Goal: Navigation & Orientation: Find specific page/section

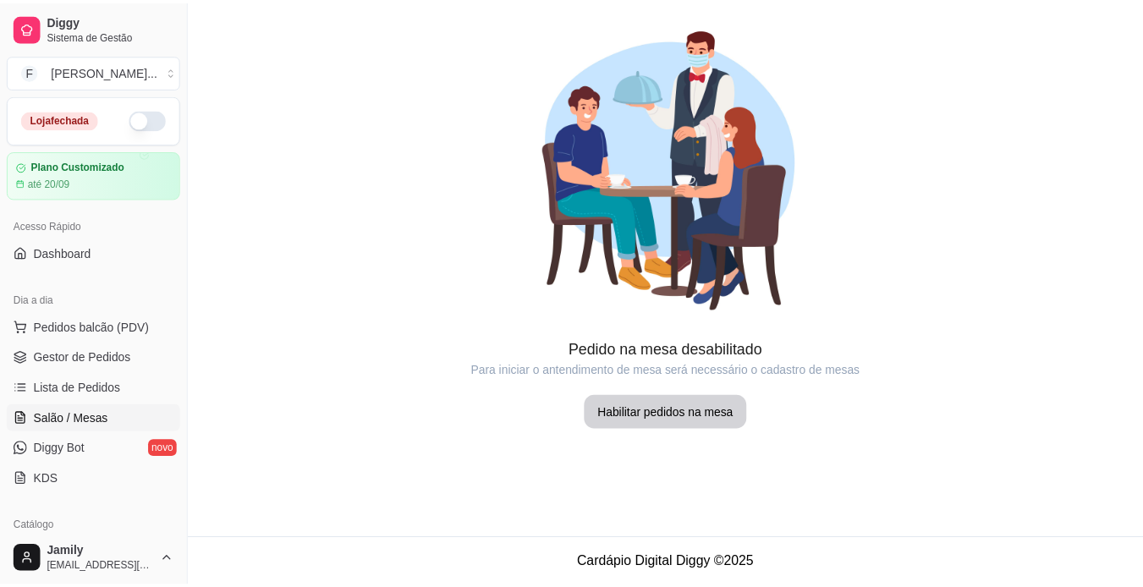
scroll to position [85, 0]
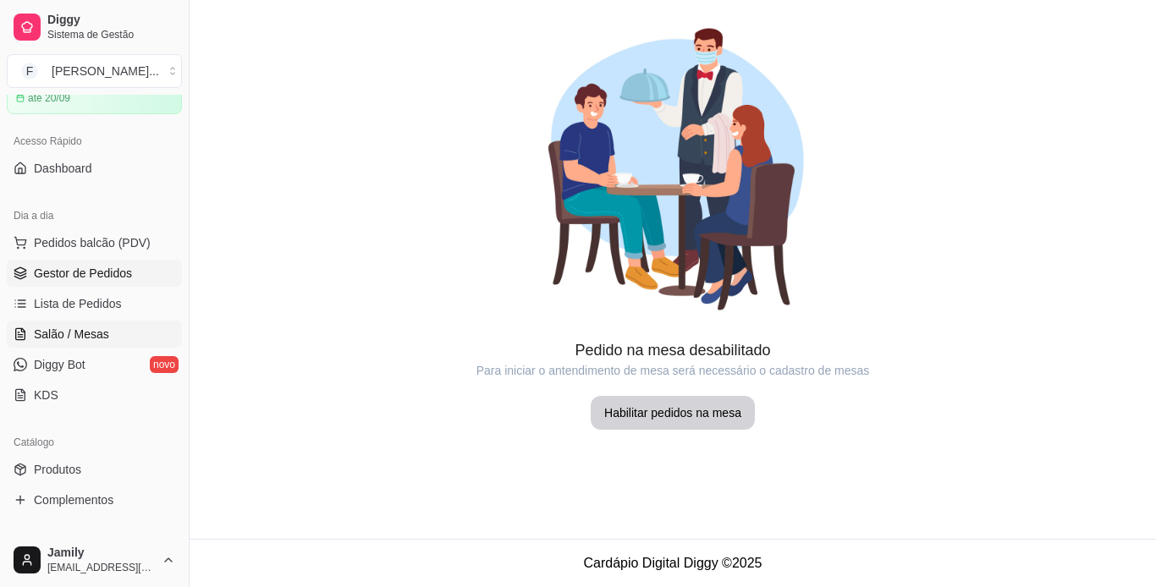
click at [100, 262] on link "Gestor de Pedidos" at bounding box center [94, 273] width 175 height 27
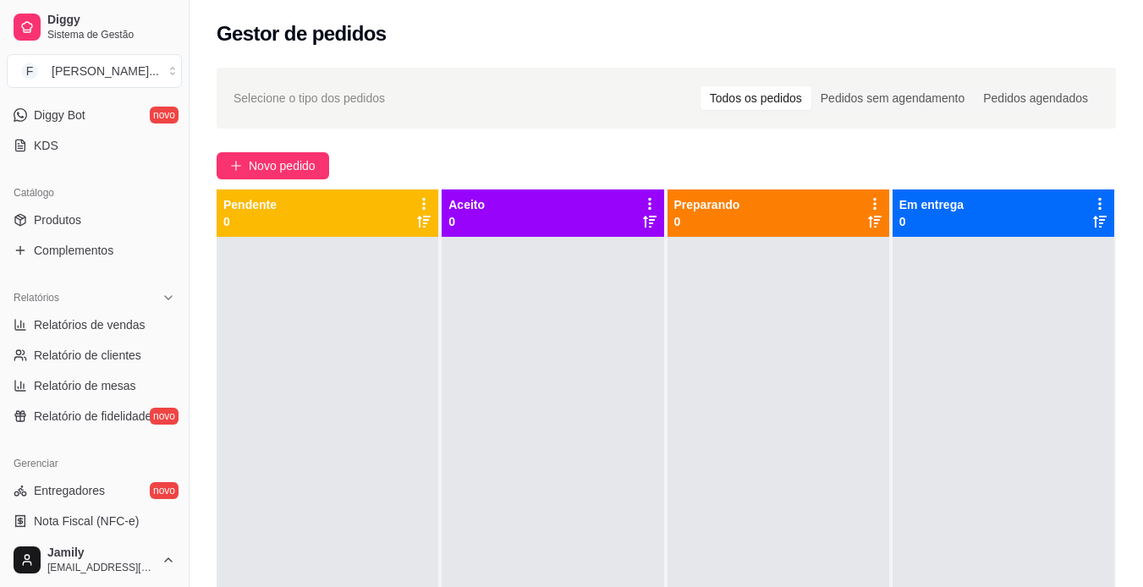
scroll to position [338, 0]
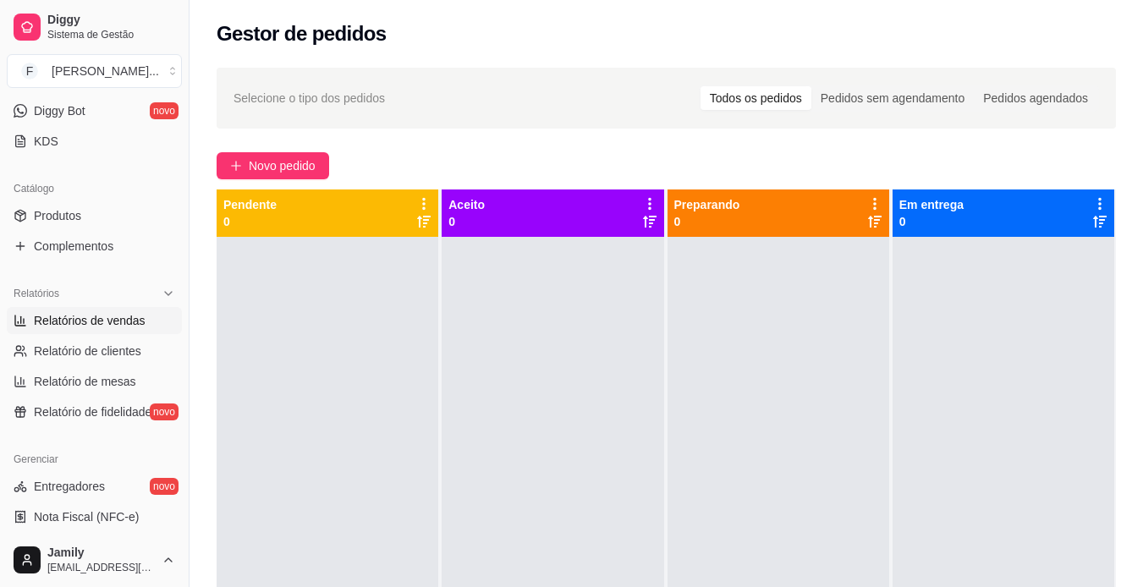
click at [100, 326] on span "Relatórios de vendas" at bounding box center [90, 320] width 112 height 17
select select "ALL"
select select "0"
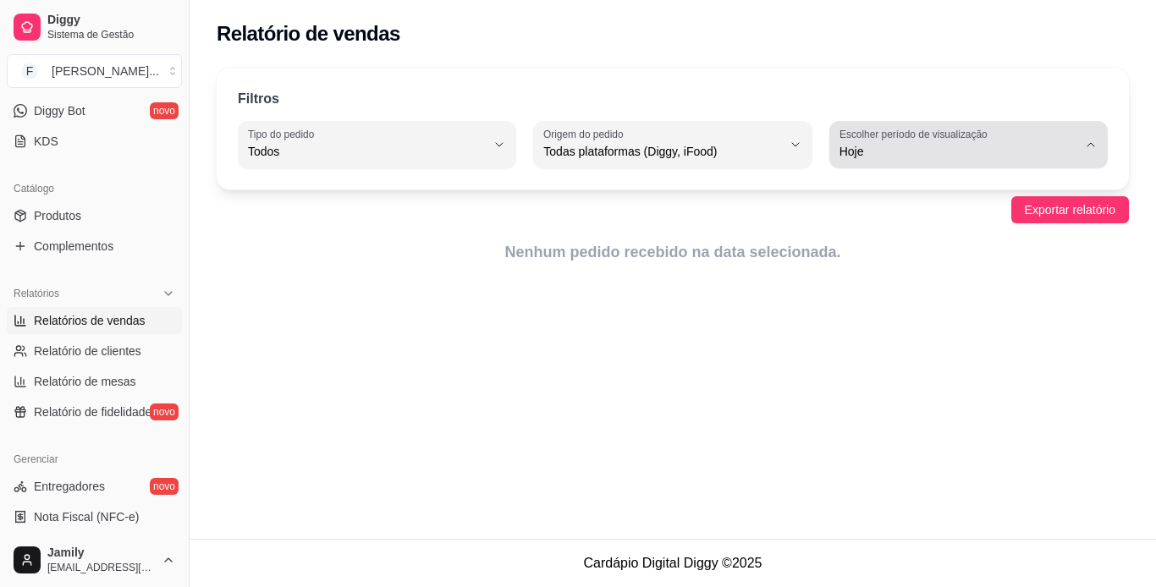
click at [968, 145] on span "Hoje" at bounding box center [958, 151] width 238 height 17
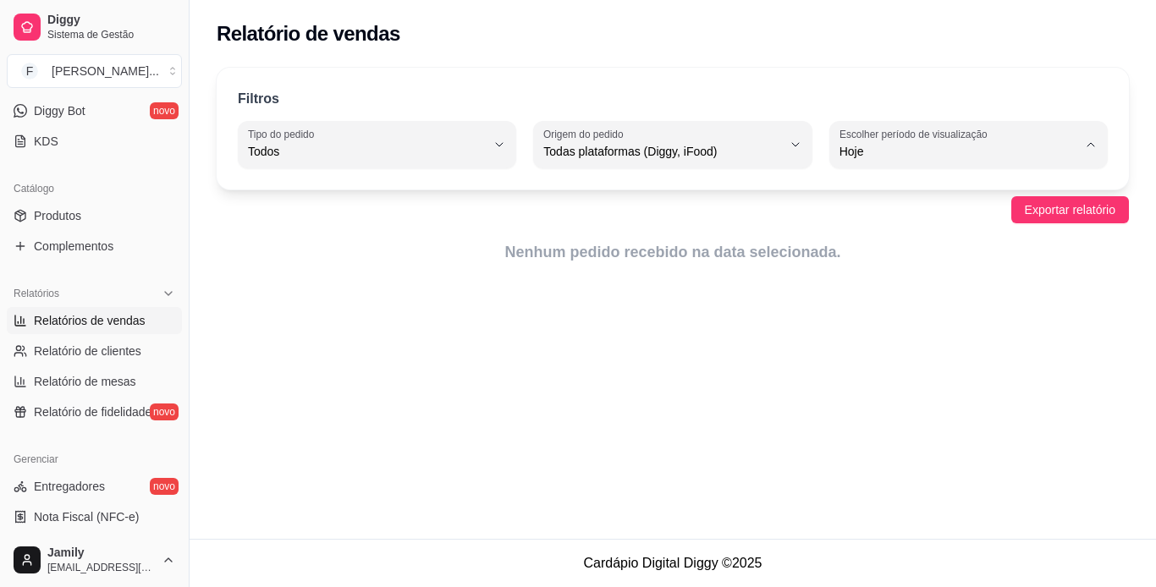
click at [929, 215] on span "Ontem" at bounding box center [960, 219] width 225 height 16
type input "1"
select select "1"
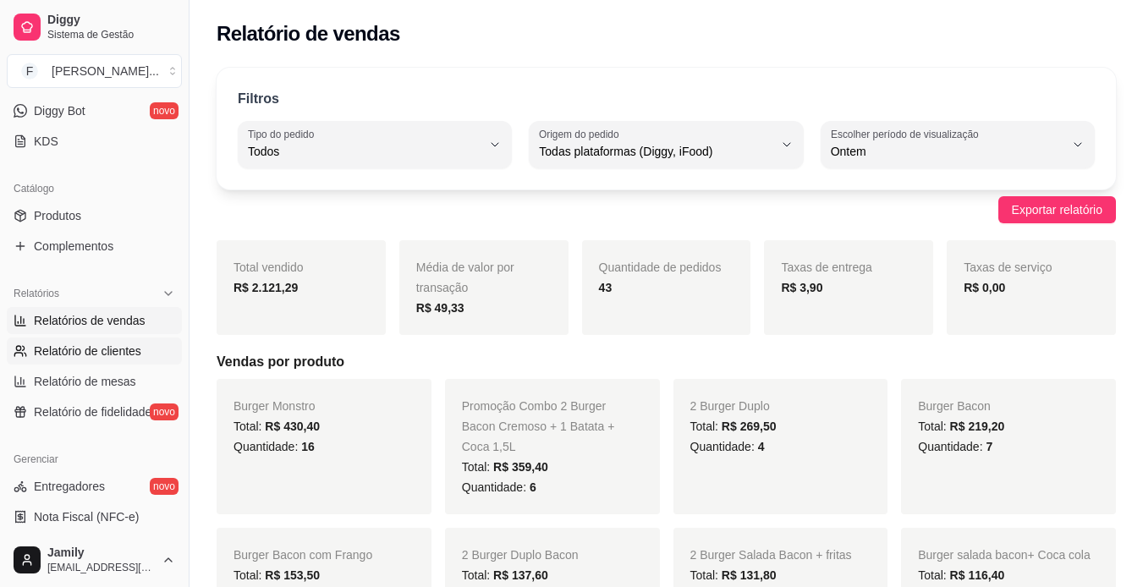
click at [102, 339] on link "Relatório de clientes" at bounding box center [94, 351] width 175 height 27
select select "30"
select select "HIGHEST_TOTAL_SPENT_WITH_ORDERS"
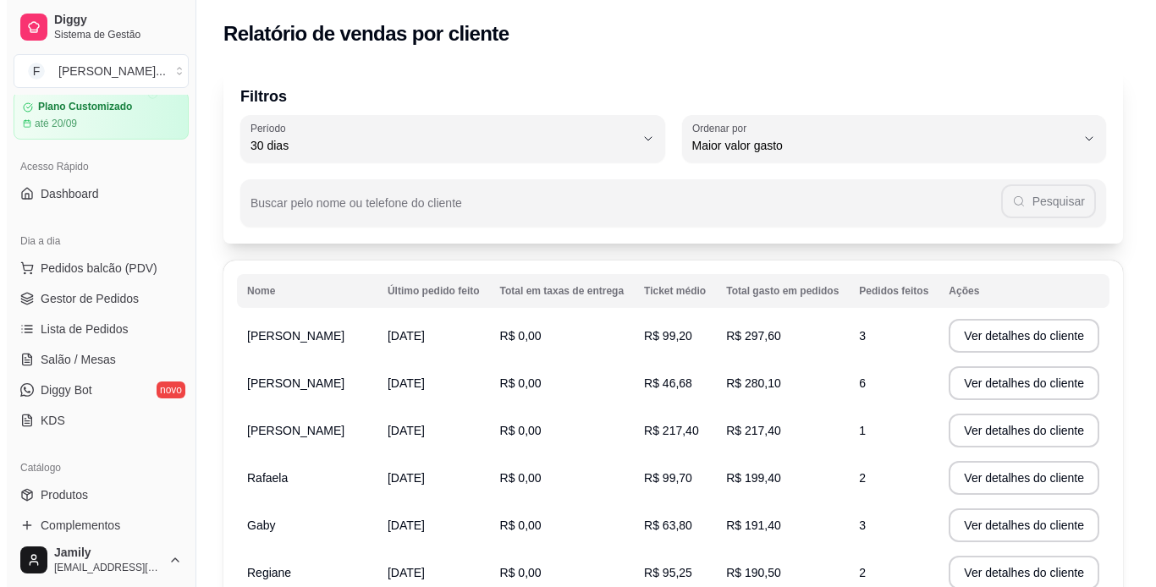
scroll to position [85, 0]
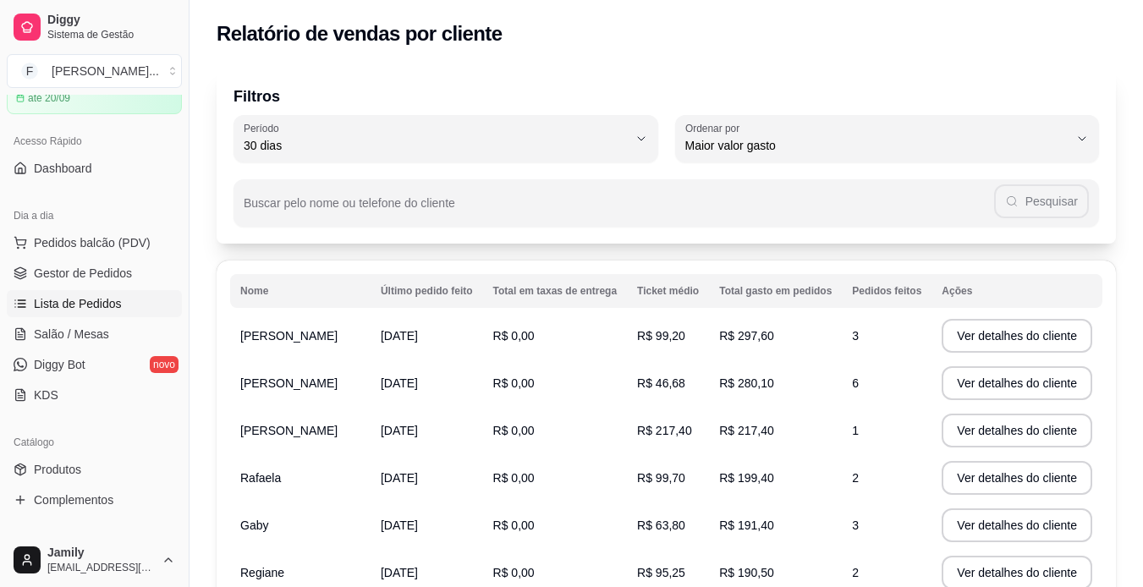
click at [106, 307] on span "Lista de Pedidos" at bounding box center [78, 303] width 88 height 17
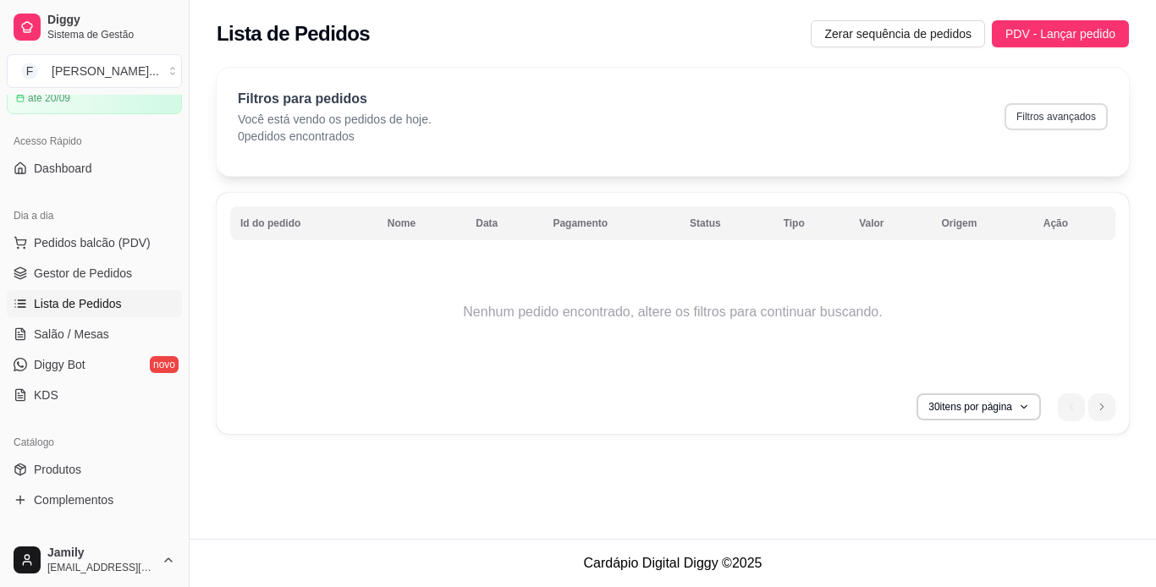
click at [1022, 108] on button "Filtros avançados" at bounding box center [1055, 116] width 103 height 27
select select "0"
click at [995, 414] on button "30 itens por página" at bounding box center [978, 406] width 120 height 26
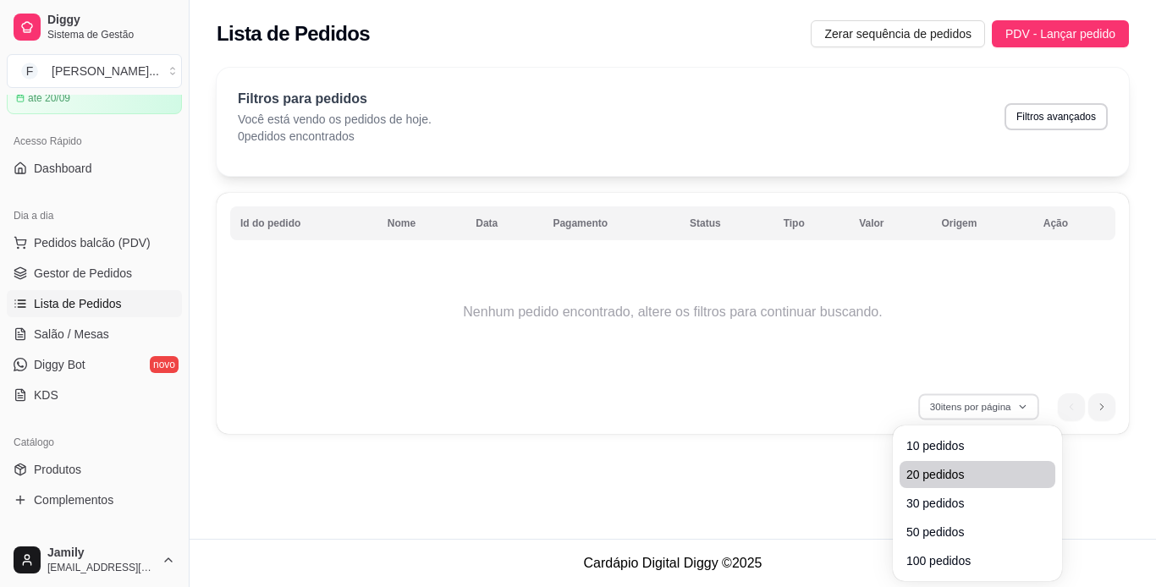
click at [953, 466] on span "20 pedidos" at bounding box center [977, 474] width 142 height 17
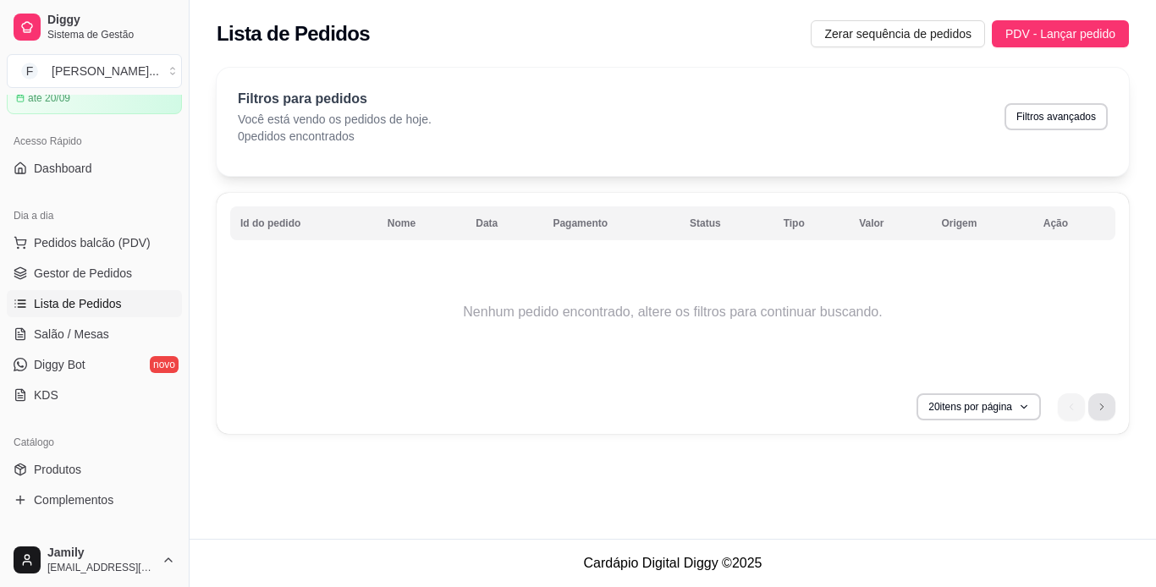
click at [1100, 407] on icon "next page button" at bounding box center [1101, 407] width 10 height 10
click at [1100, 407] on ul "0" at bounding box center [1086, 406] width 58 height 27
click at [1027, 409] on button "20 itens por página" at bounding box center [978, 406] width 124 height 27
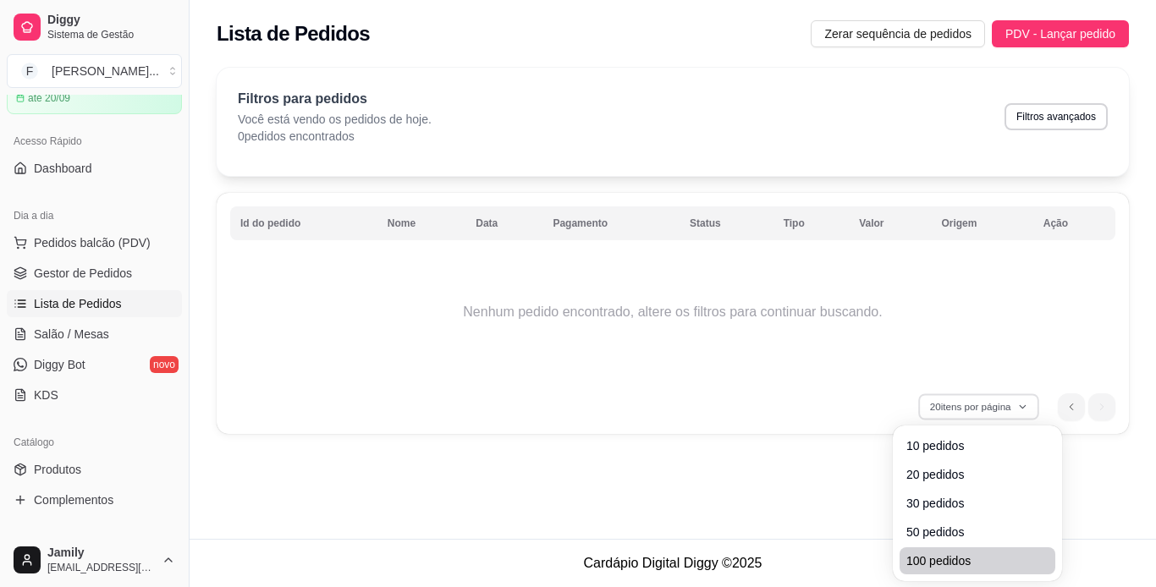
click at [972, 557] on span "100 pedidos" at bounding box center [977, 560] width 142 height 17
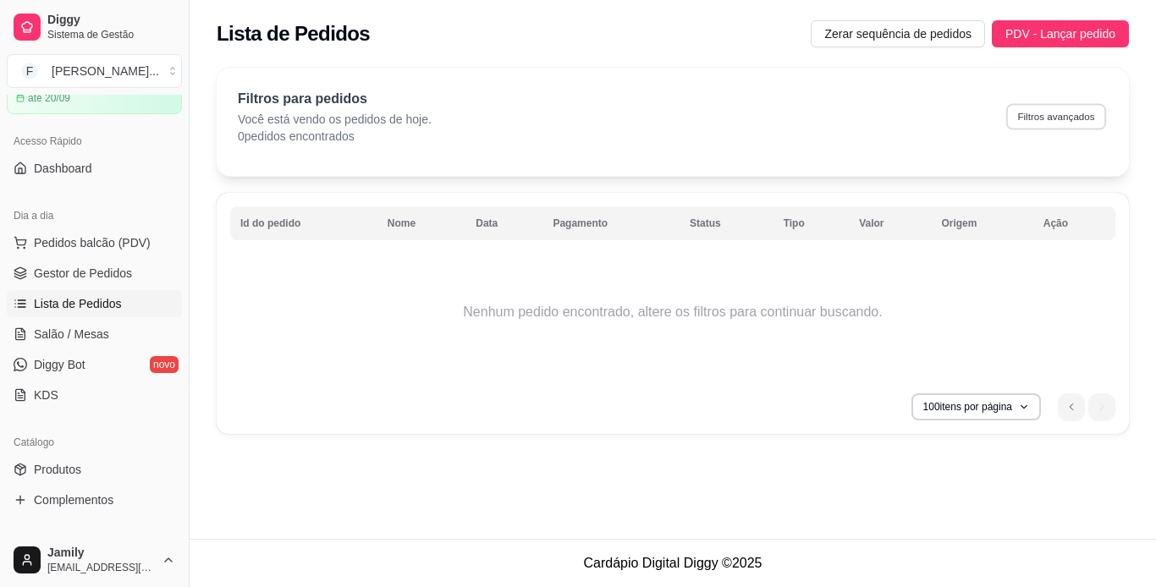
click at [1061, 119] on button "Filtros avançados" at bounding box center [1056, 116] width 100 height 26
select select "0"
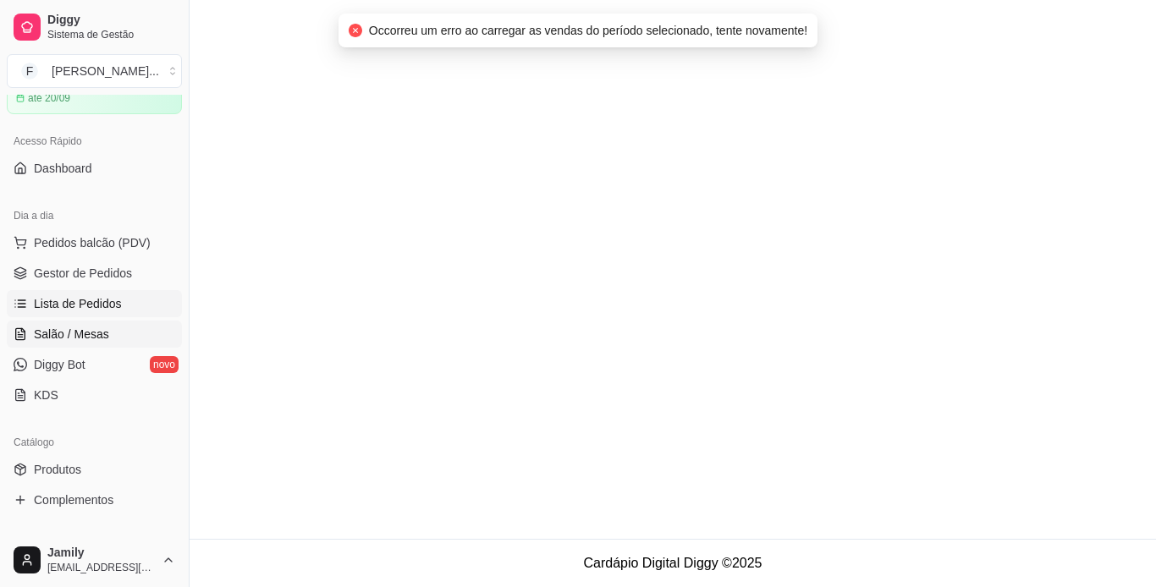
click at [42, 321] on link "Salão / Mesas" at bounding box center [94, 334] width 175 height 27
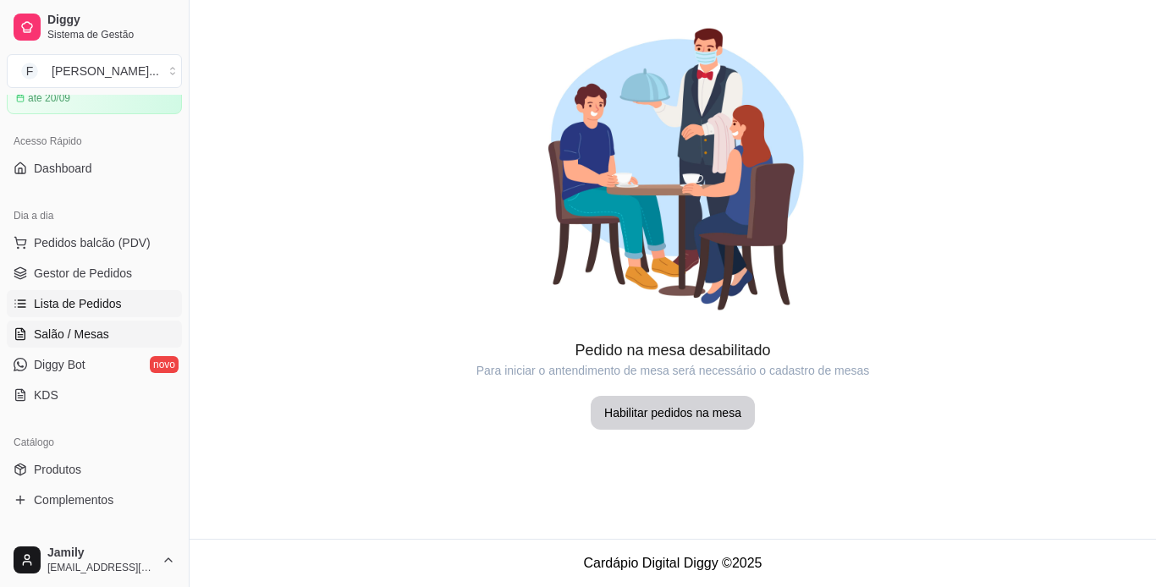
click at [75, 303] on span "Lista de Pedidos" at bounding box center [78, 303] width 88 height 17
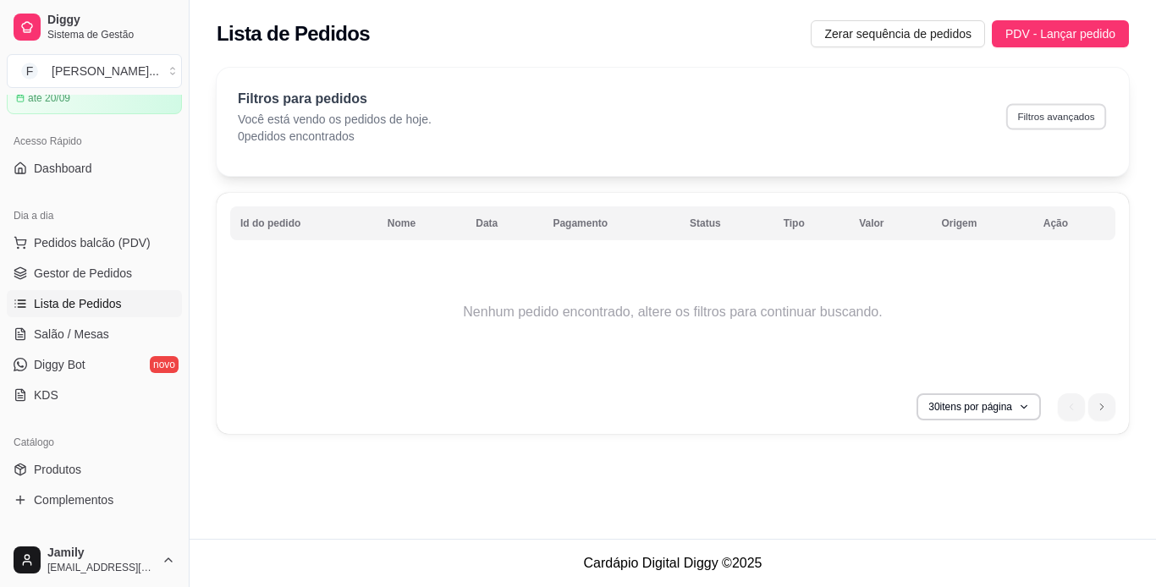
click at [1061, 128] on button "Filtros avançados" at bounding box center [1056, 116] width 100 height 26
select select "0"
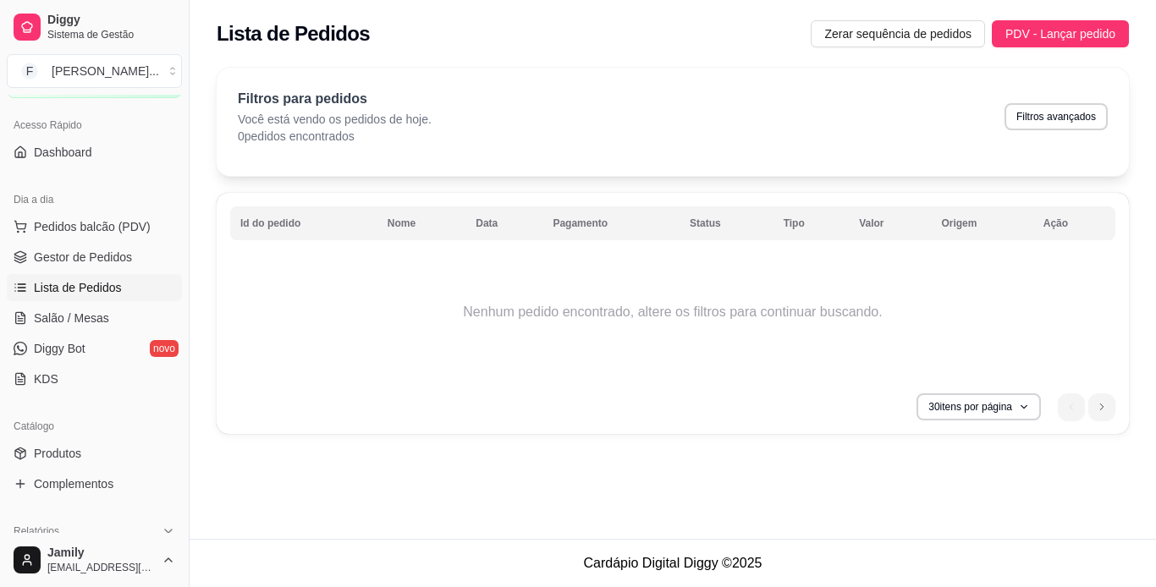
scroll to position [85, 0]
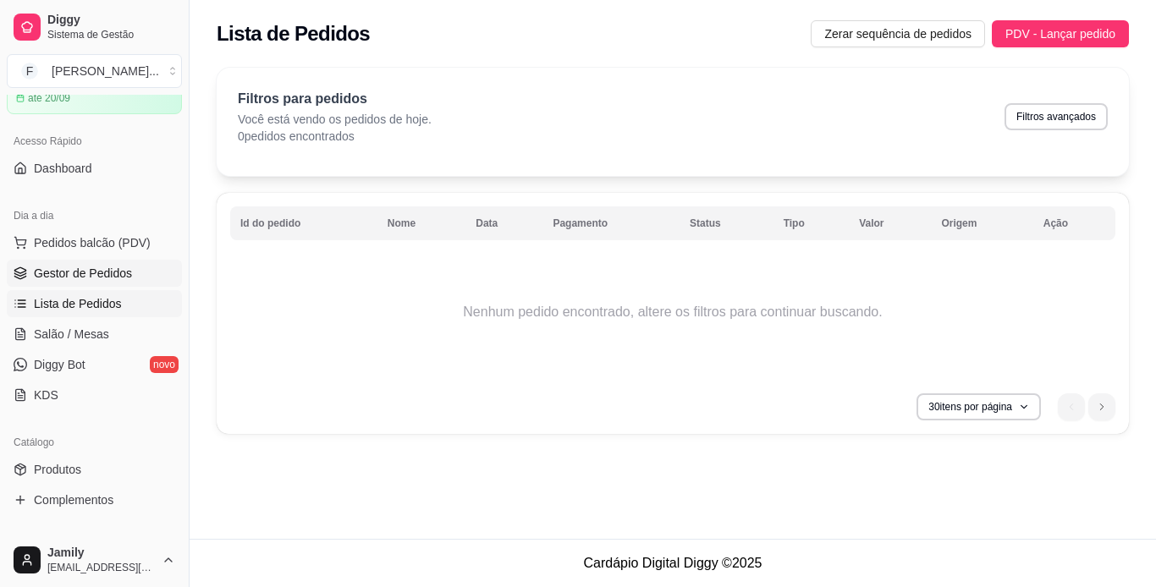
click at [118, 279] on span "Gestor de Pedidos" at bounding box center [83, 273] width 98 height 17
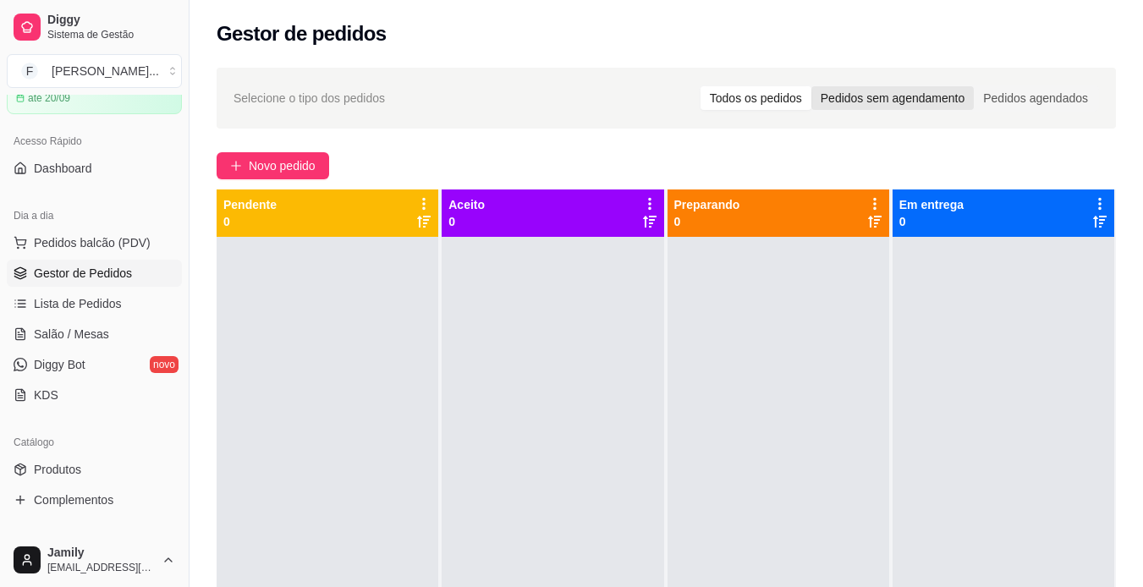
click at [868, 107] on div "Pedidos sem agendamento" at bounding box center [892, 98] width 162 height 24
click at [811, 86] on input "Pedidos sem agendamento" at bounding box center [811, 86] width 0 height 0
click at [1071, 79] on div "Selecione o tipo dos pedidos Todos os pedidos Pedidos sem agendamento Pedidos a…" at bounding box center [666, 98] width 899 height 61
drag, startPoint x: 1035, startPoint y: 98, endPoint x: 997, endPoint y: 102, distance: 38.3
click at [1031, 99] on div "Pedidos agendados" at bounding box center [1036, 98] width 124 height 24
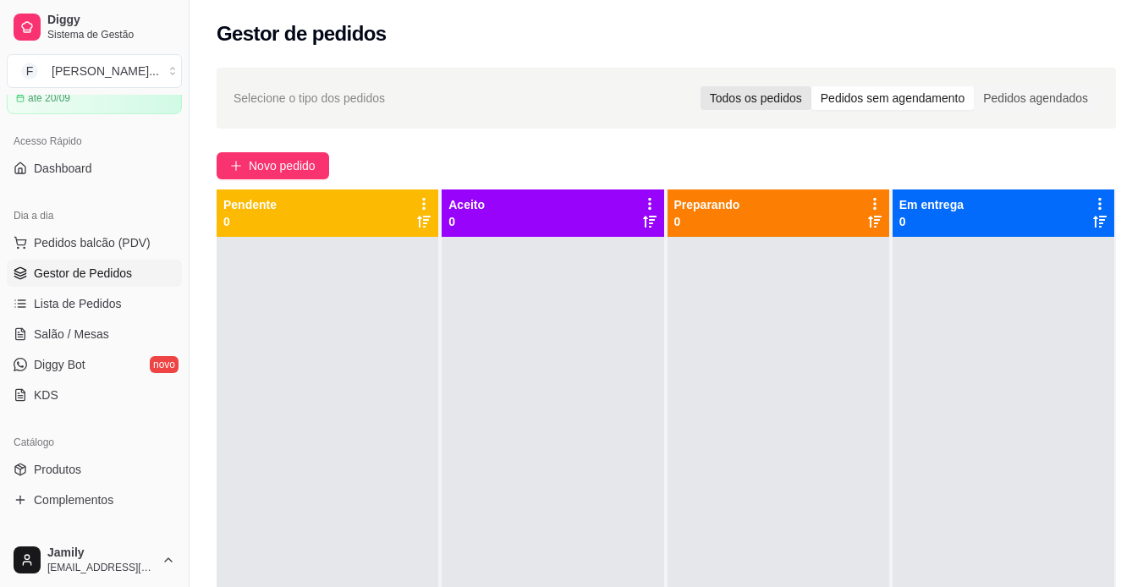
click at [784, 98] on div "Todos os pedidos" at bounding box center [755, 98] width 111 height 24
click at [700, 86] on input "Todos os pedidos" at bounding box center [700, 86] width 0 height 0
click at [92, 311] on span "Lista de Pedidos" at bounding box center [78, 303] width 88 height 17
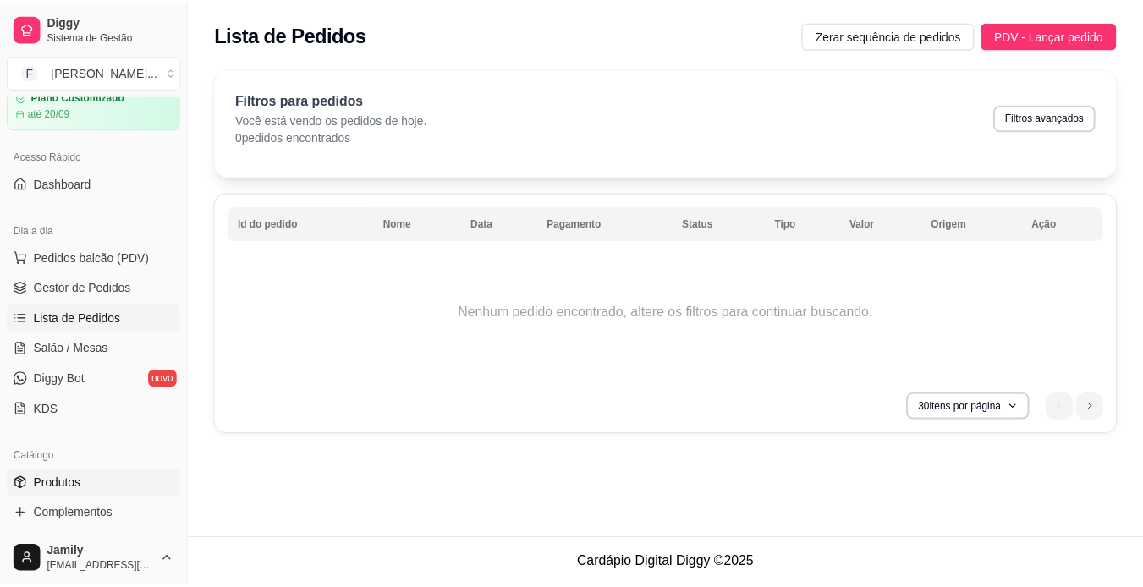
scroll to position [38, 0]
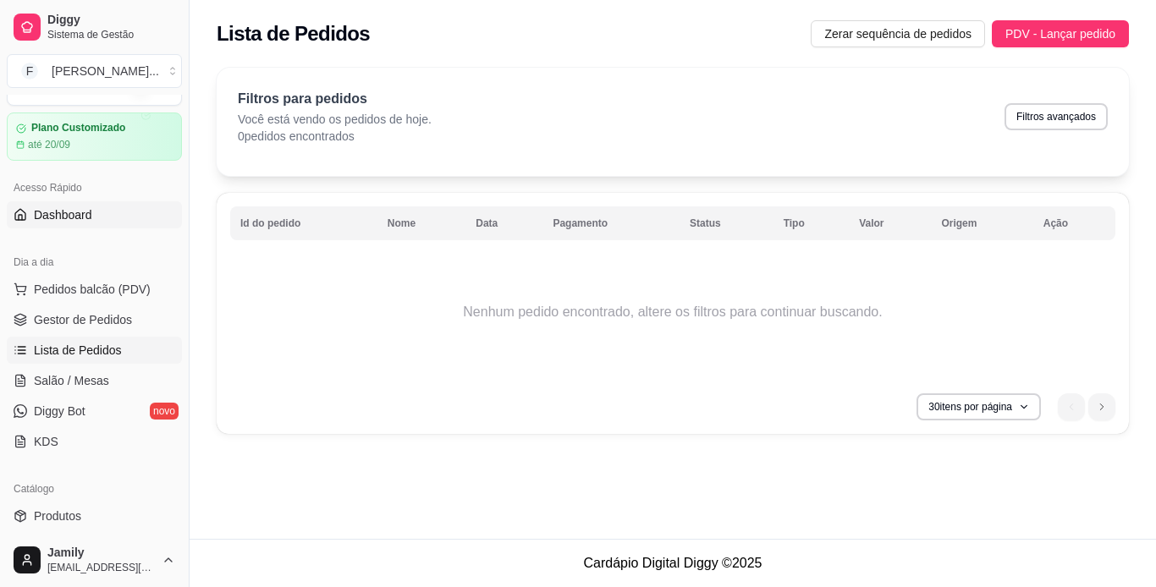
click at [83, 223] on link "Dashboard" at bounding box center [94, 214] width 175 height 27
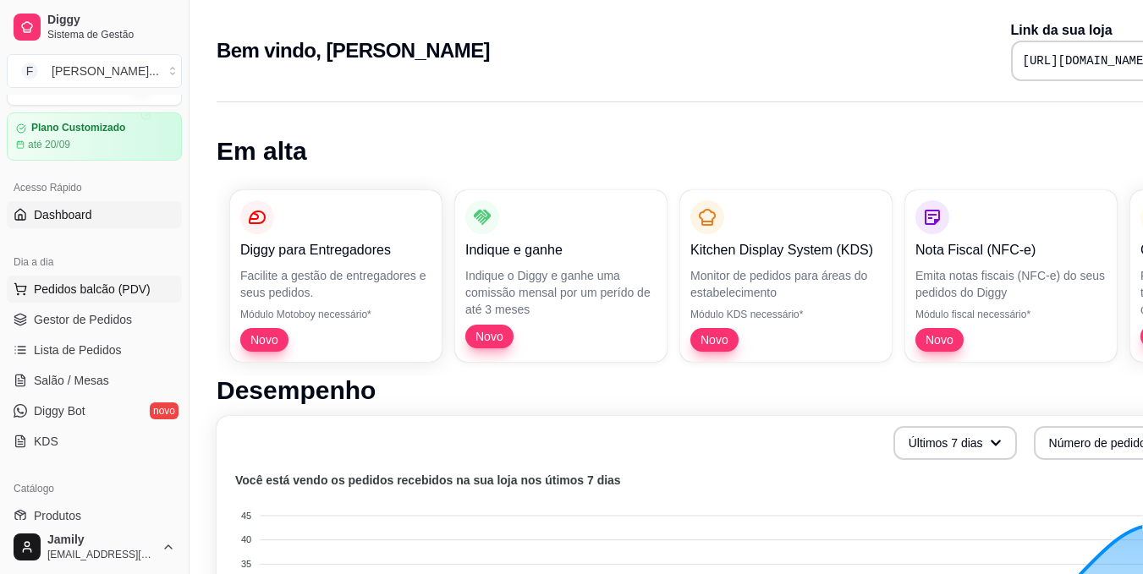
click at [92, 292] on span "Pedidos balcão (PDV)" at bounding box center [92, 289] width 117 height 17
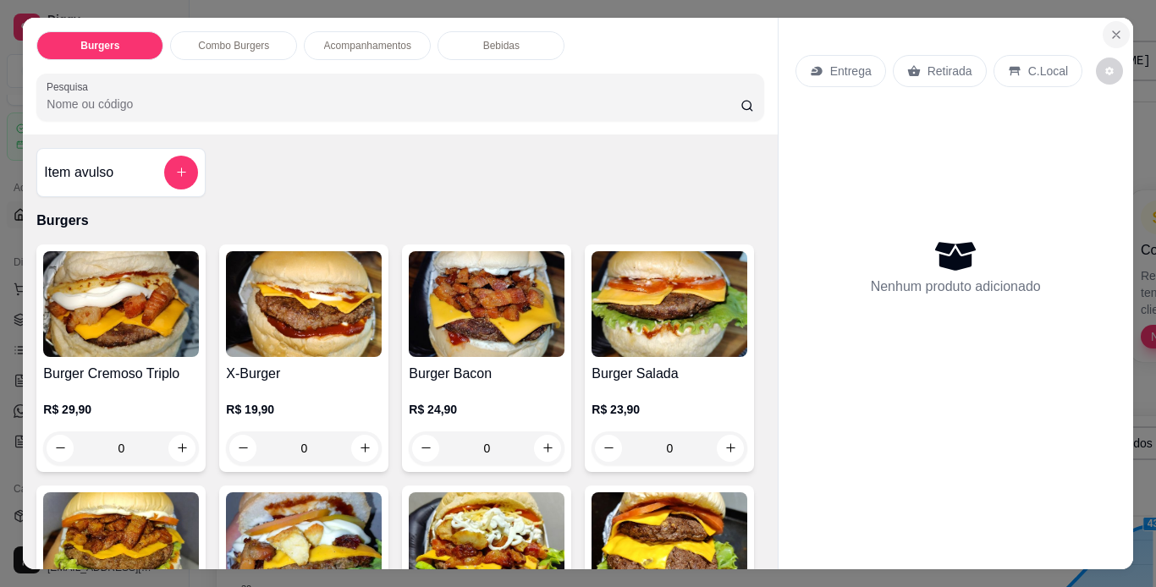
click at [1109, 33] on icon "Close" at bounding box center [1116, 35] width 14 height 14
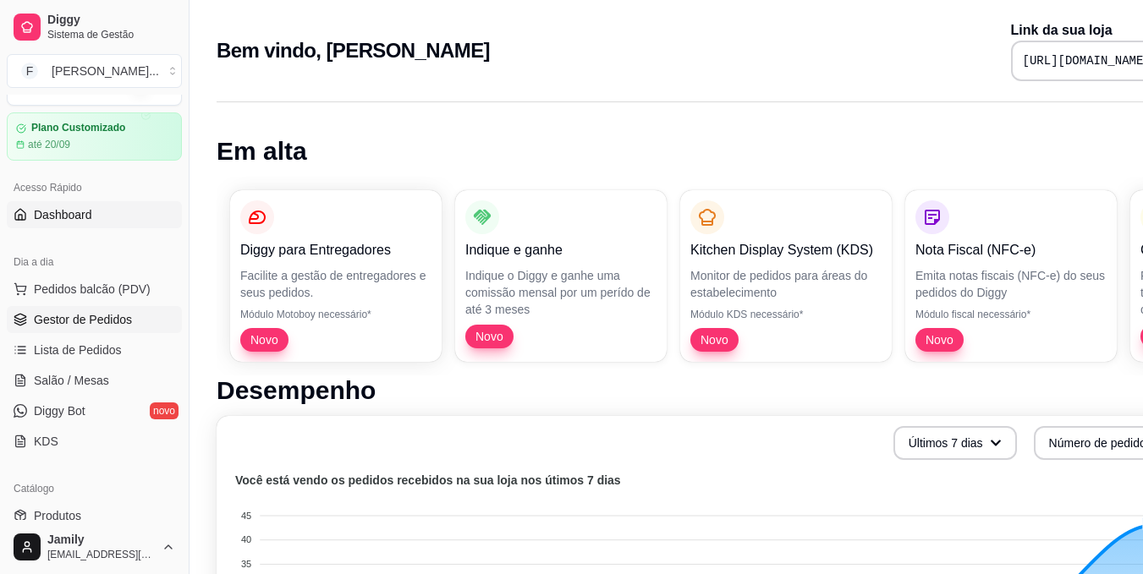
click at [76, 319] on span "Gestor de Pedidos" at bounding box center [83, 319] width 98 height 17
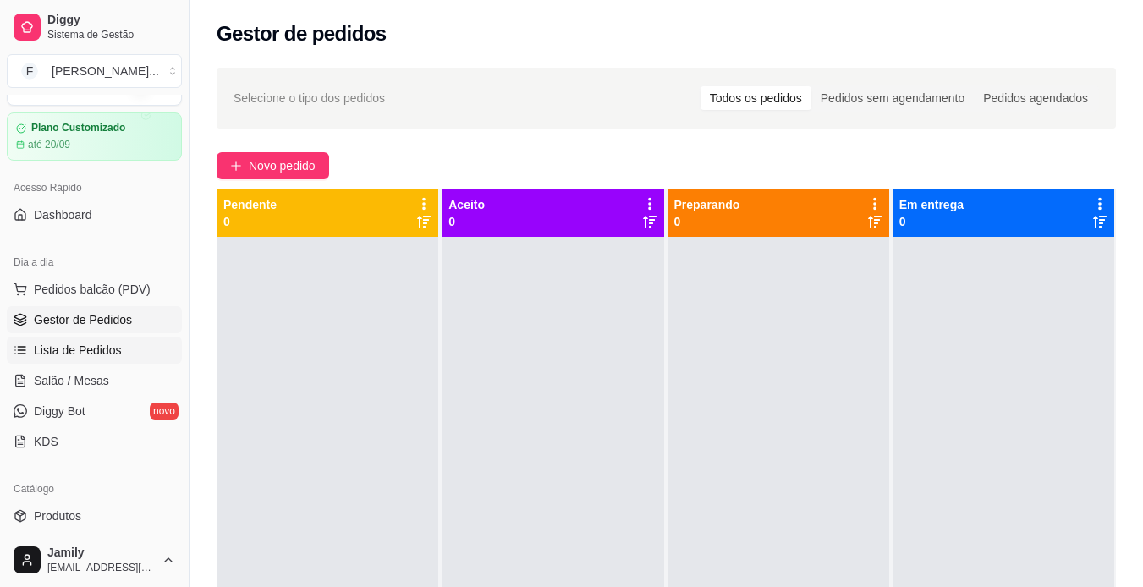
click at [85, 349] on span "Lista de Pedidos" at bounding box center [78, 350] width 88 height 17
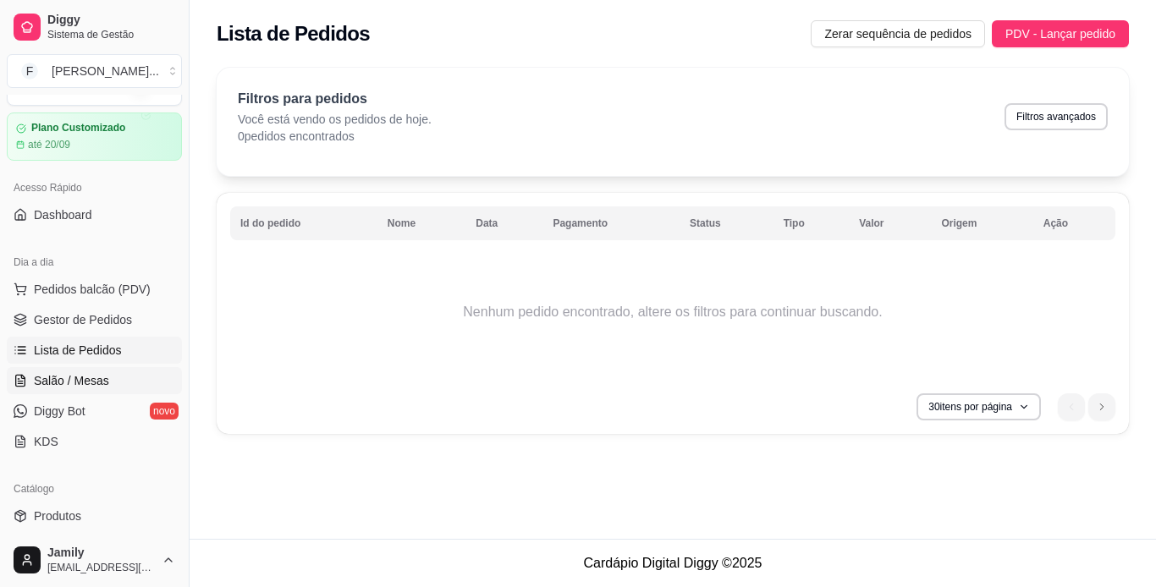
click at [85, 387] on span "Salão / Mesas" at bounding box center [71, 380] width 75 height 17
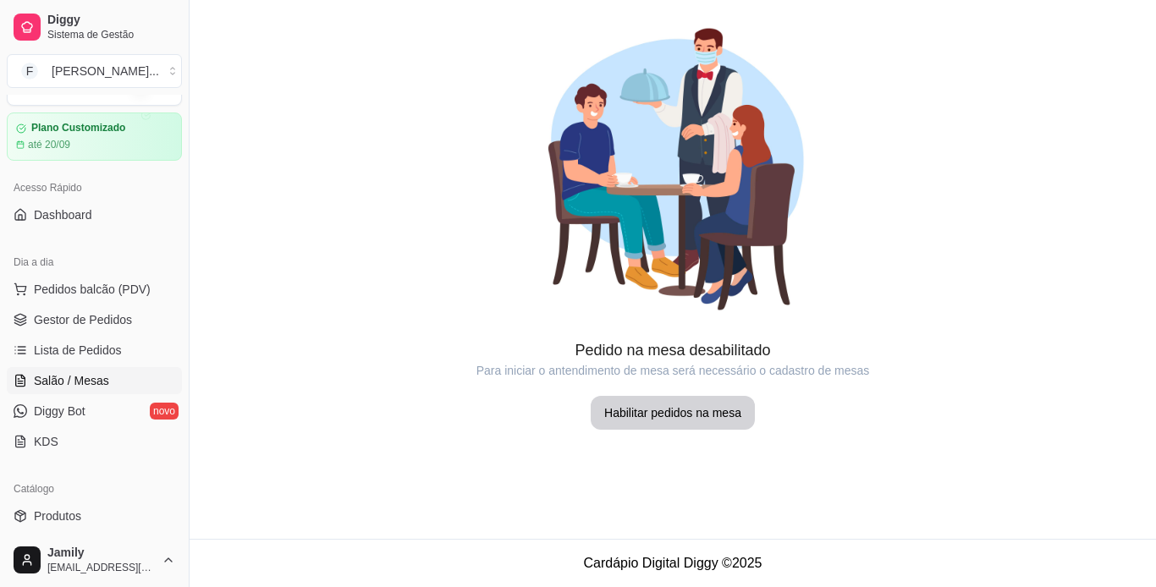
click at [84, 425] on ul "Pedidos balcão (PDV) Gestor de Pedidos Lista de Pedidos Salão / Mesas Diggy Bot…" at bounding box center [94, 365] width 175 height 179
click at [85, 422] on link "Diggy Bot novo" at bounding box center [94, 411] width 175 height 27
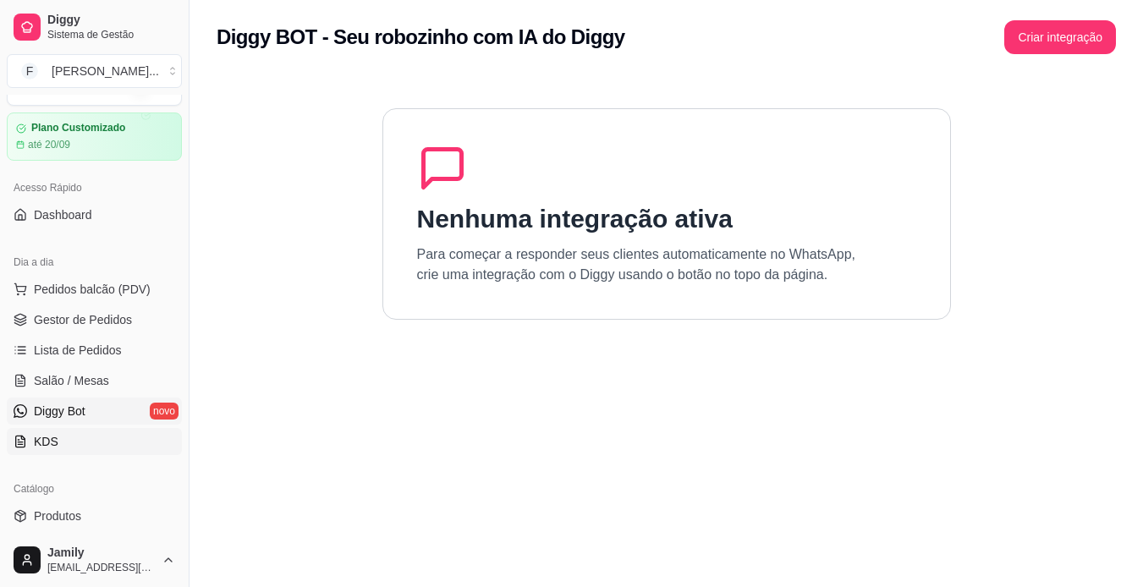
click at [58, 441] on link "KDS" at bounding box center [94, 441] width 175 height 27
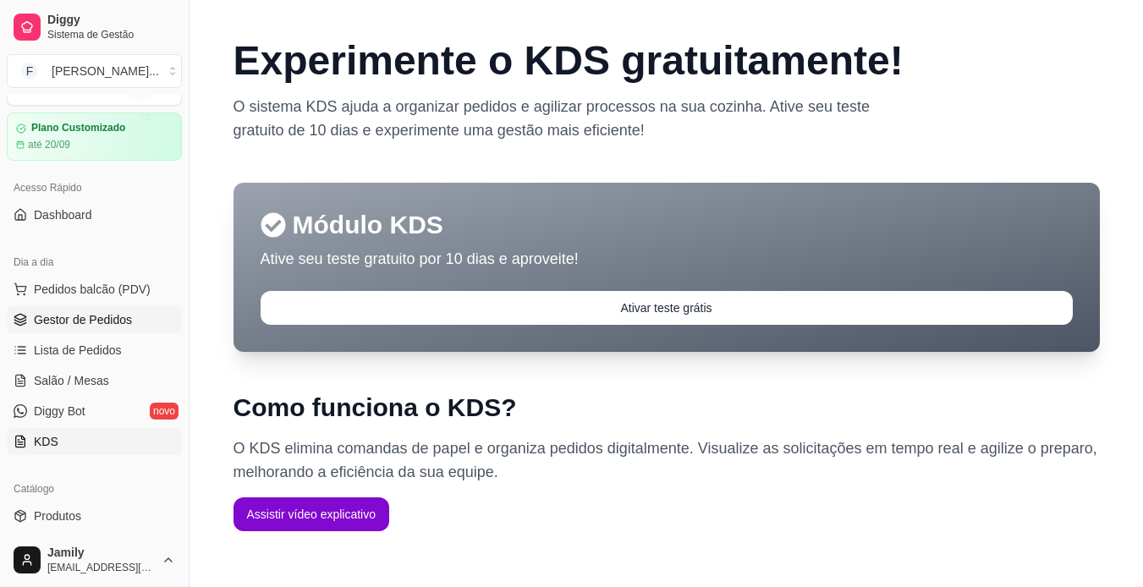
click at [82, 324] on span "Gestor de Pedidos" at bounding box center [83, 319] width 98 height 17
